Goal: Information Seeking & Learning: Learn about a topic

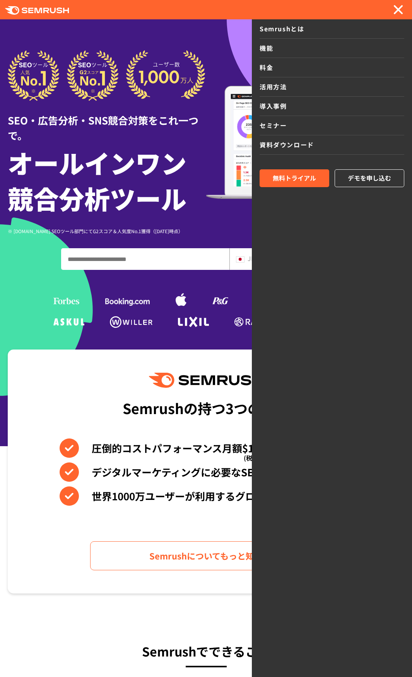
click at [396, 12] on span at bounding box center [398, 10] width 10 height 10
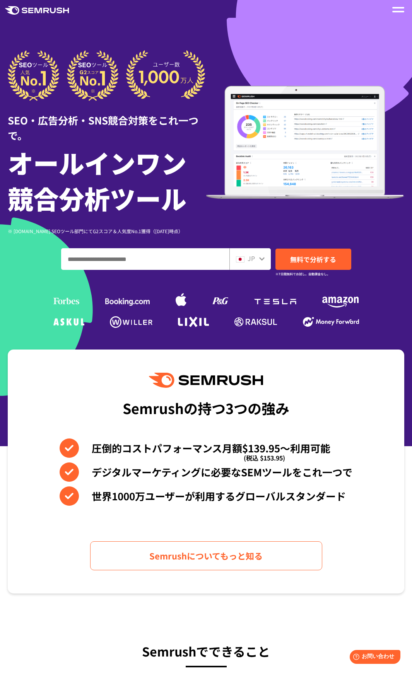
click at [41, 8] on polygon at bounding box center [38, 10] width 8 height 5
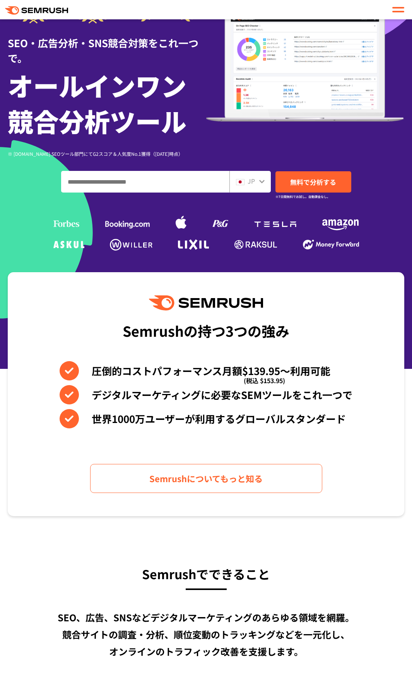
scroll to position [155, 0]
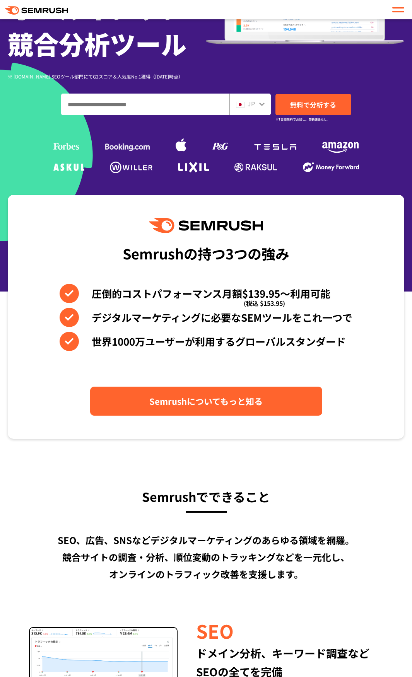
click at [211, 401] on span "Semrushについてもっと知る" at bounding box center [205, 401] width 113 height 14
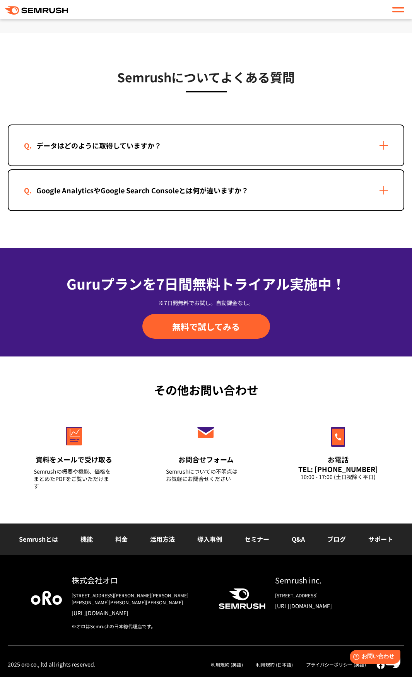
drag, startPoint x: 0, startPoint y: 0, endPoint x: 385, endPoint y: 695, distance: 794.4
click at [36, 13] on icon ".cls {fill: #FF642D;}" at bounding box center [37, 10] width 64 height 9
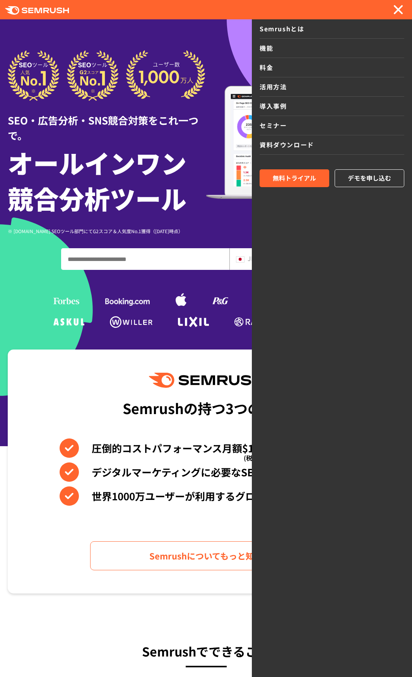
click at [398, 11] on div at bounding box center [398, 9] width 12 height 9
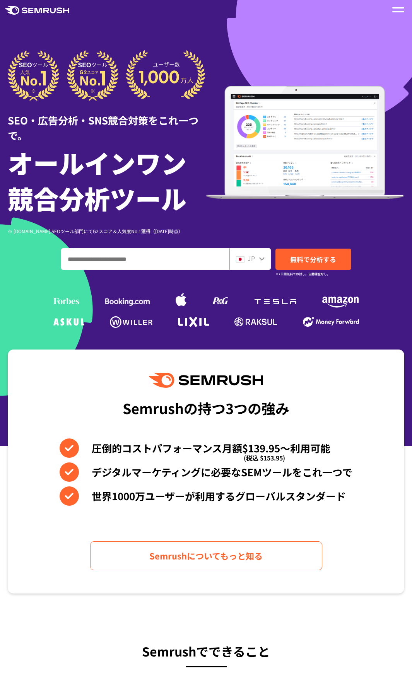
click at [117, 253] on input "ドメイン、キーワードまたはURLを入力してください" at bounding box center [144, 258] width 167 height 21
click at [100, 260] on input "ドメイン、キーワードまたはURLを入力してください" at bounding box center [144, 258] width 167 height 21
paste input "**********"
type input "**********"
click at [322, 261] on span "無料で分析する" at bounding box center [313, 259] width 46 height 10
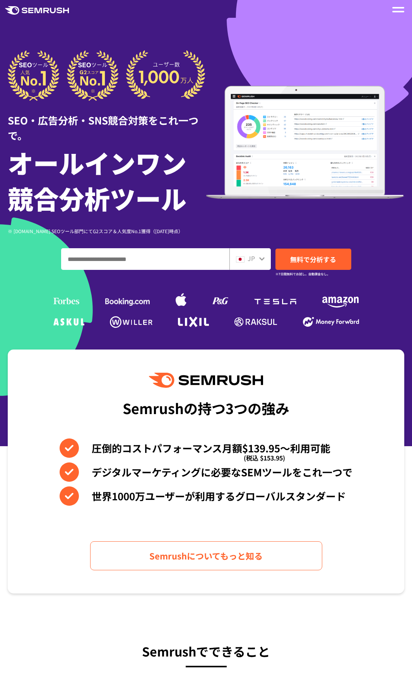
click at [397, 10] on div at bounding box center [398, 9] width 12 height 9
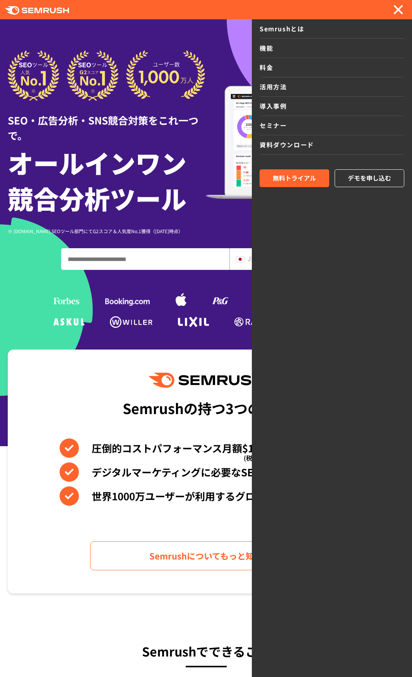
click at [397, 10] on span at bounding box center [398, 10] width 10 height 10
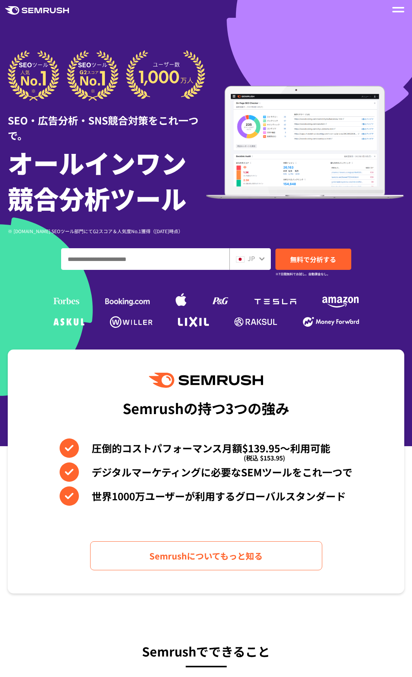
click at [35, 11] on polygon at bounding box center [38, 10] width 8 height 5
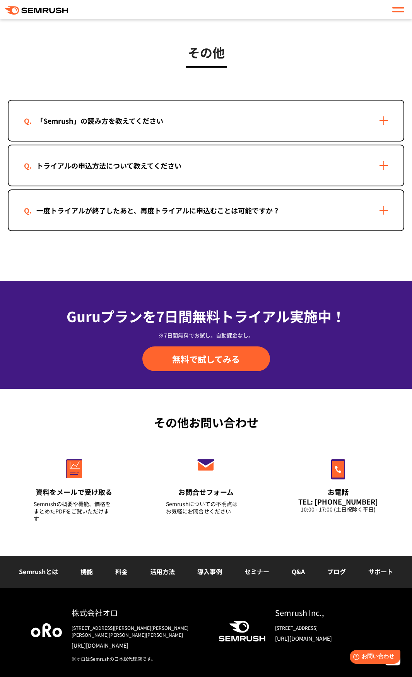
scroll to position [1504, 0]
